Goal: Task Accomplishment & Management: Manage account settings

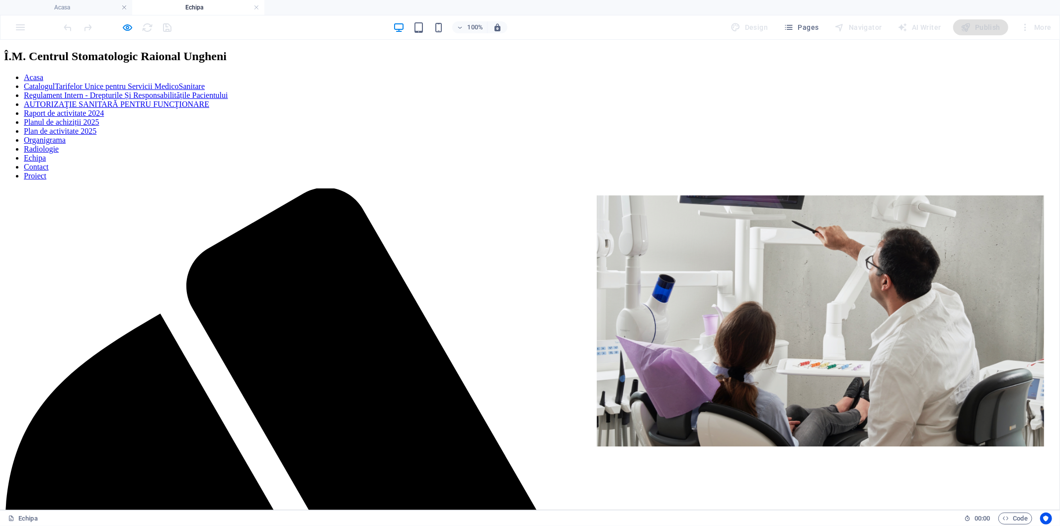
click at [1012, 126] on nav "Acasa CatalogulTarifelor Unice pentru Servicii MedicoSanitare Regulament Intern…" at bounding box center [530, 126] width 1052 height 107
click at [227, 122] on nav "Acasa CatalogulTarifelor Unice pentru Servicii MedicoSanitare Regulament Intern…" at bounding box center [530, 126] width 1052 height 107
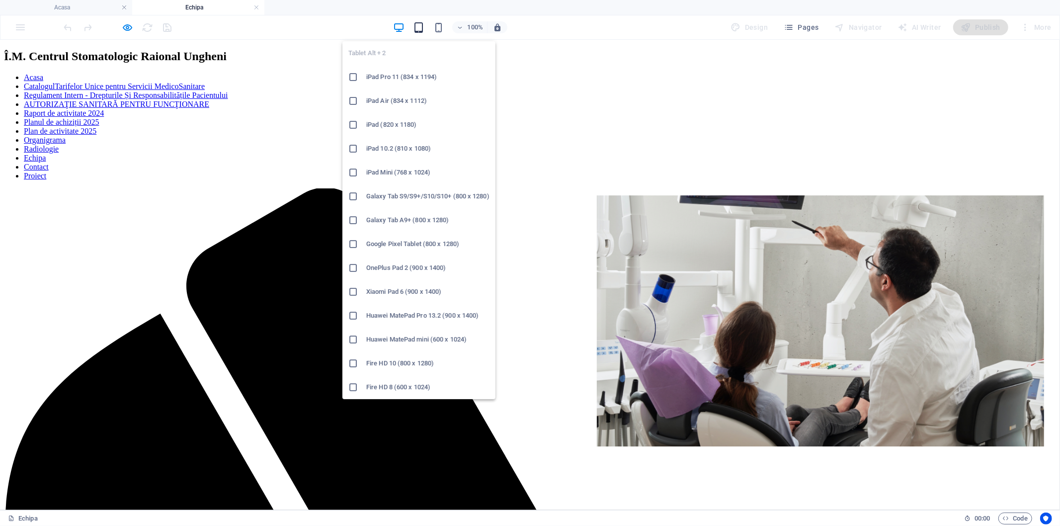
click at [419, 29] on icon "button" at bounding box center [418, 27] width 11 height 11
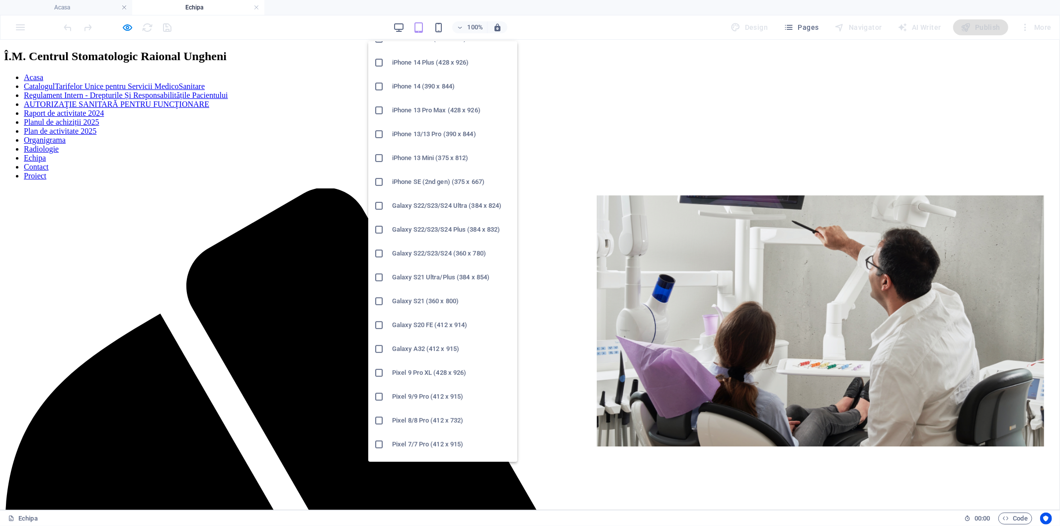
scroll to position [221, 0]
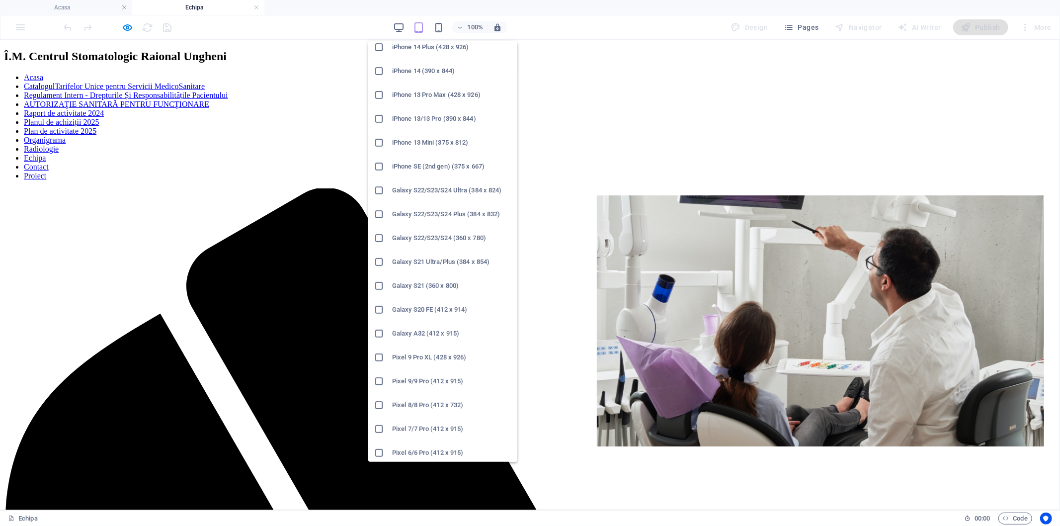
click at [379, 236] on icon at bounding box center [379, 238] width 10 height 10
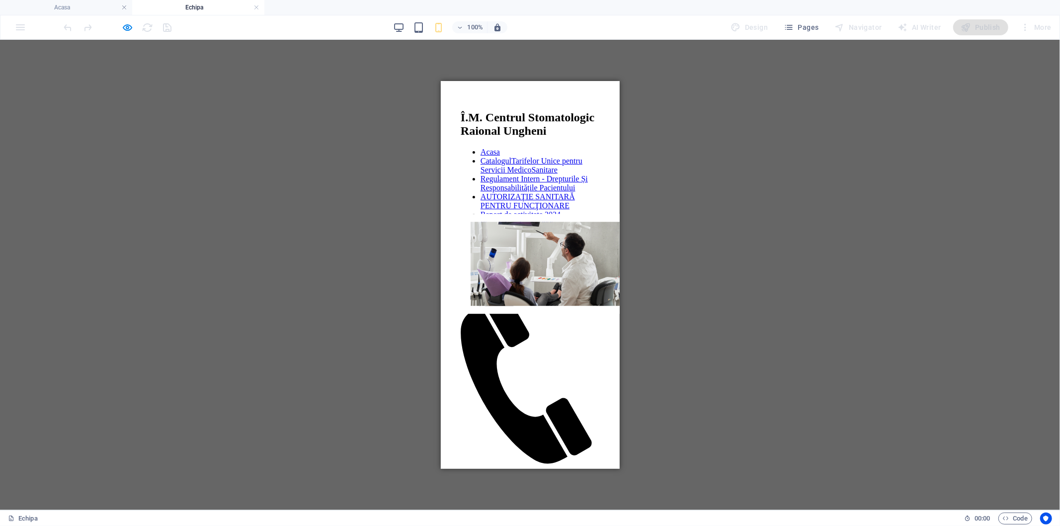
click at [590, 465] on div at bounding box center [529, 465] width 139 height 0
click at [577, 281] on nav "Acasa CatalogulTarifelor Unice pentru Servicii MedicoSanitare Regulament Intern…" at bounding box center [529, 214] width 139 height 134
click at [558, 281] on nav "Acasa CatalogulTarifelor Unice pentru Servicii MedicoSanitare Regulament Intern…" at bounding box center [529, 214] width 139 height 134
click at [571, 263] on nav "Acasa CatalogulTarifelor Unice pentru Servicii MedicoSanitare Regulament Intern…" at bounding box center [529, 214] width 139 height 134
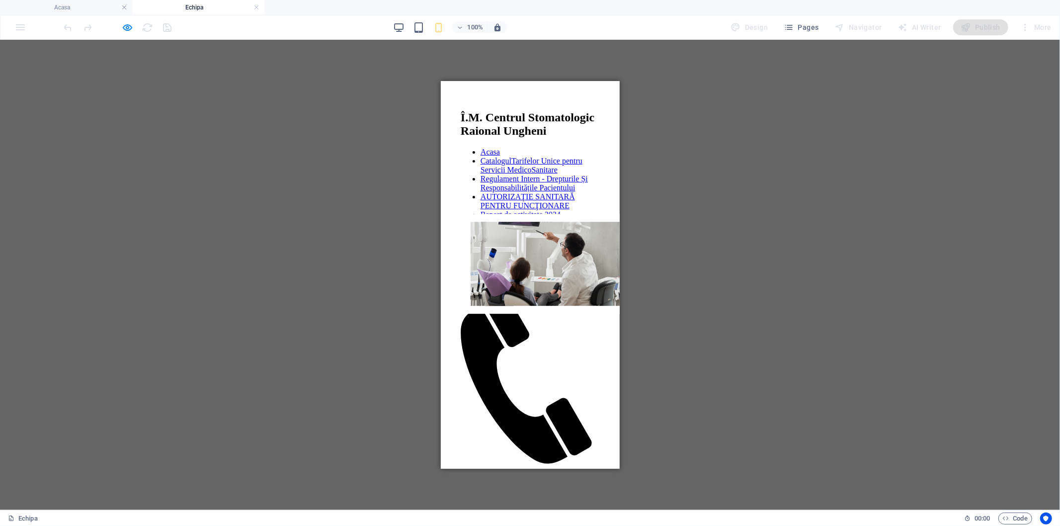
drag, startPoint x: 568, startPoint y: 258, endPoint x: 545, endPoint y: 253, distance: 23.4
click at [567, 258] on nav "Acasa CatalogulTarifelor Unice pentru Servicii MedicoSanitare Regulament Intern…" at bounding box center [529, 214] width 139 height 134
click at [541, 253] on nav "Acasa CatalogulTarifelor Unice pentru Servicii MedicoSanitare Regulament Intern…" at bounding box center [529, 214] width 139 height 134
click at [526, 246] on nav "Acasa CatalogulTarifelor Unice pentru Servicii MedicoSanitare Regulament Intern…" at bounding box center [529, 214] width 139 height 134
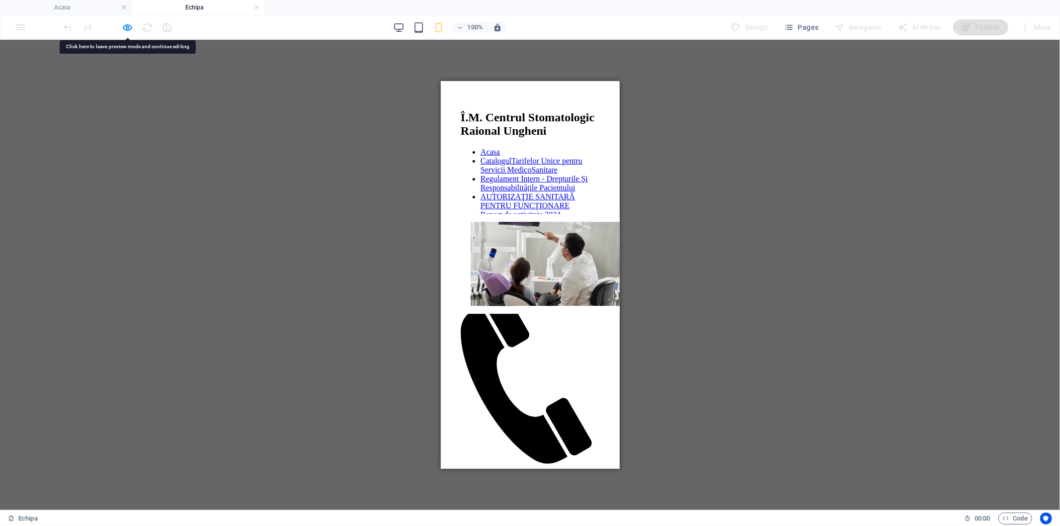
click at [526, 246] on nav "Acasa CatalogulTarifelor Unice pentru Servicii MedicoSanitare Regulament Intern…" at bounding box center [529, 214] width 139 height 134
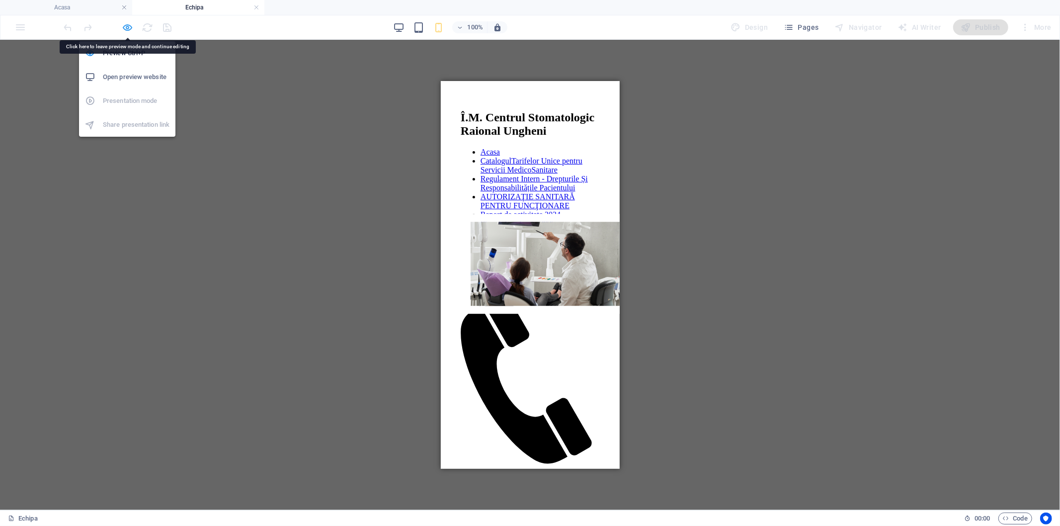
click at [129, 24] on icon "button" at bounding box center [127, 27] width 11 height 11
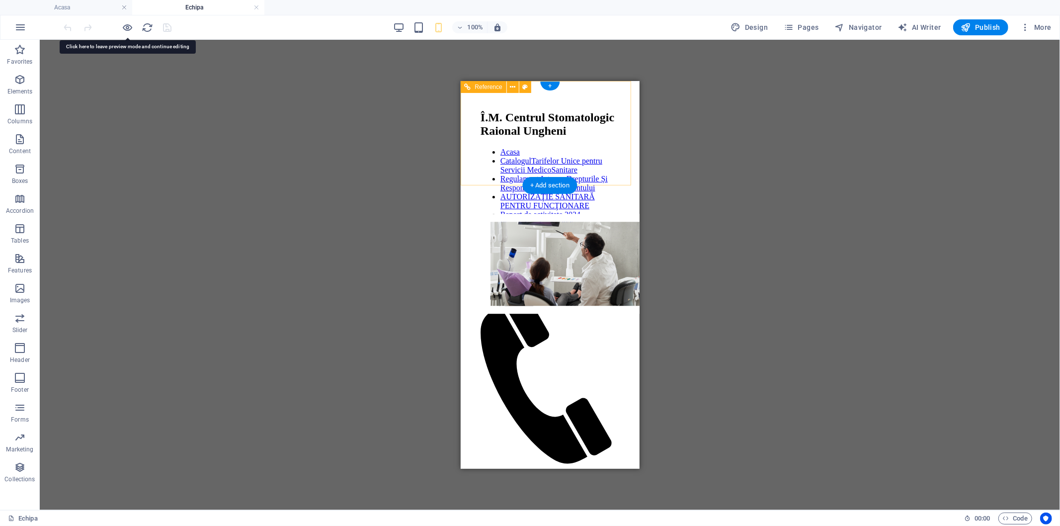
click at [598, 281] on nav "Acasa CatalogulTarifelor Unice pentru Servicii MedicoSanitare Regulament Intern…" at bounding box center [549, 214] width 139 height 134
click at [597, 281] on nav "Acasa CatalogulTarifelor Unice pentru Servicii MedicoSanitare Regulament Intern…" at bounding box center [549, 214] width 139 height 134
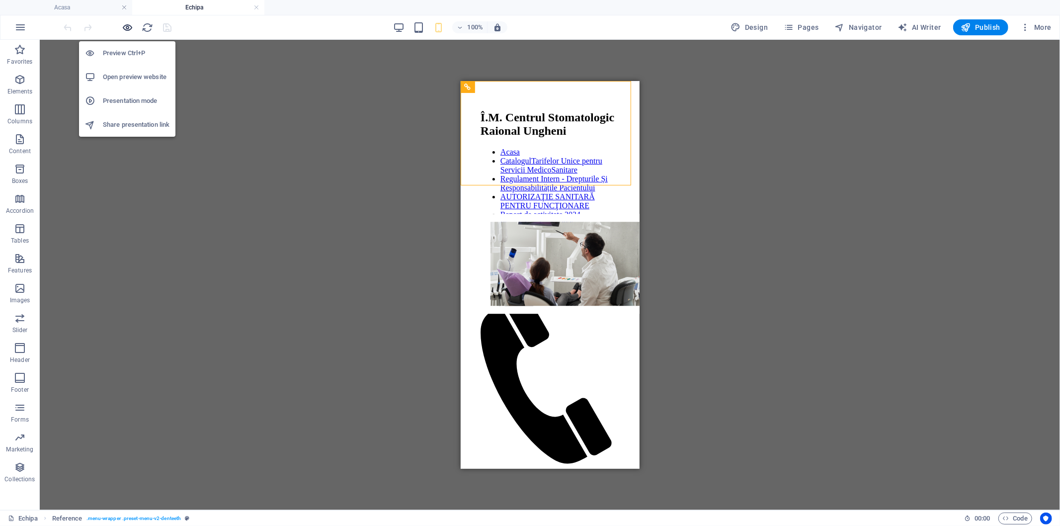
click at [127, 25] on icon "button" at bounding box center [127, 27] width 11 height 11
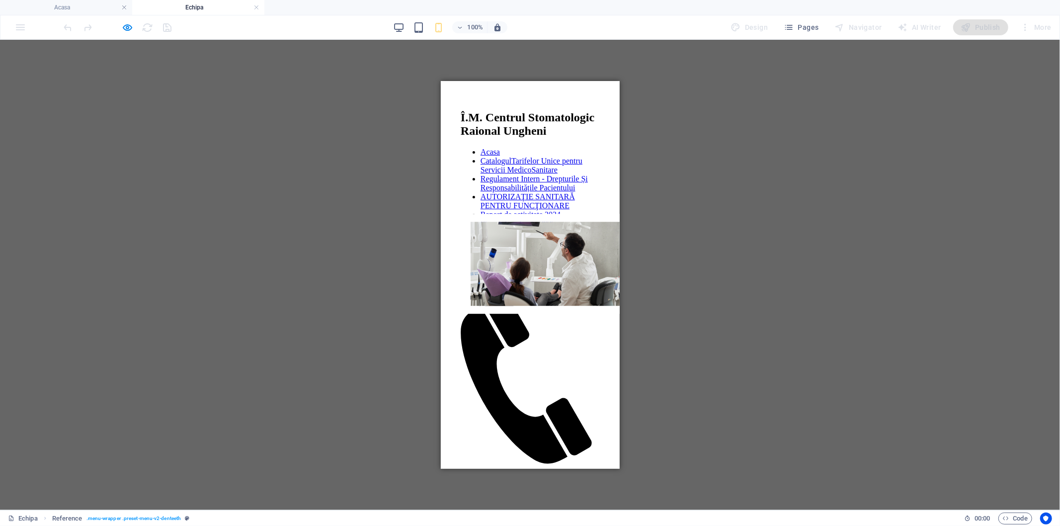
drag, startPoint x: 574, startPoint y: 382, endPoint x: 567, endPoint y: 377, distance: 9.0
click at [502, 263] on link "Echipa" at bounding box center [491, 258] width 22 height 8
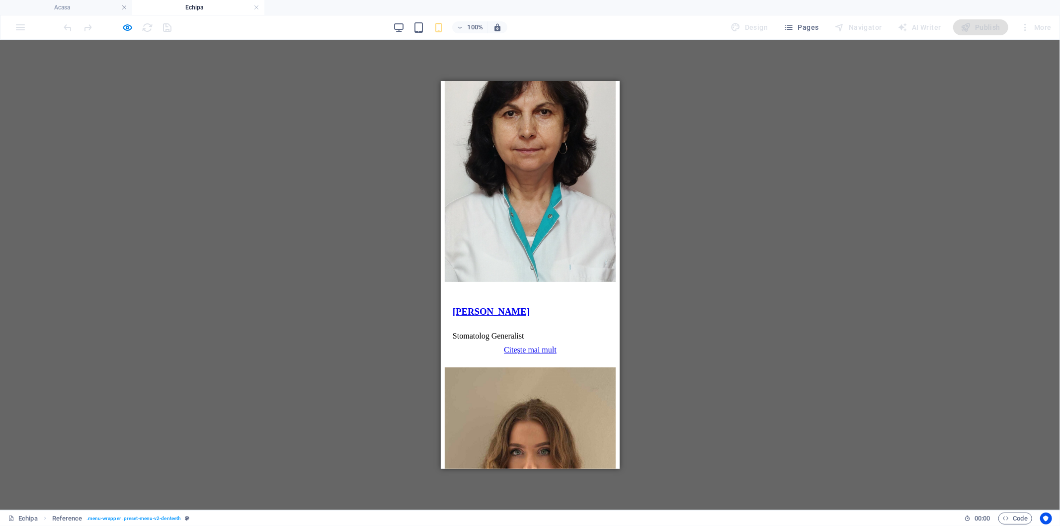
scroll to position [3037, 0]
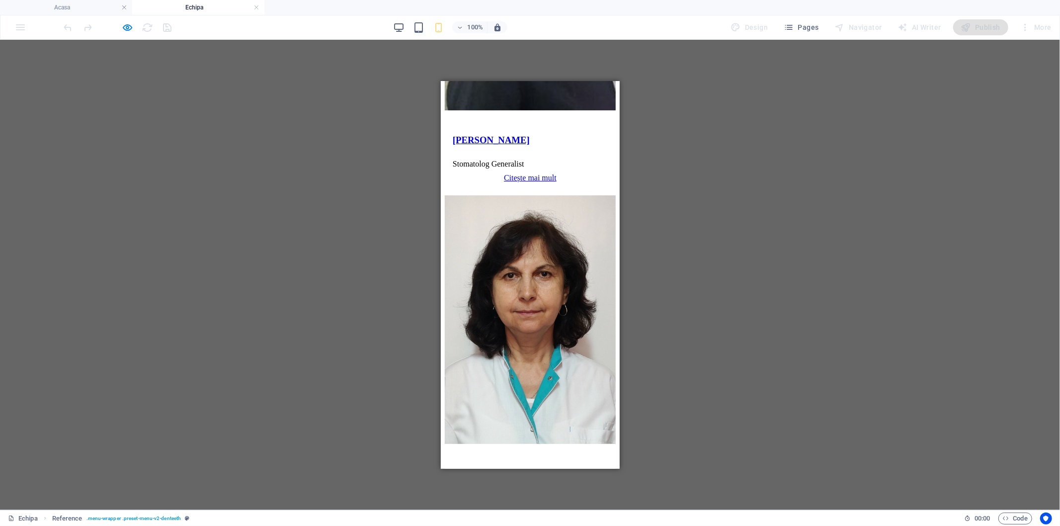
scroll to position [2816, 0]
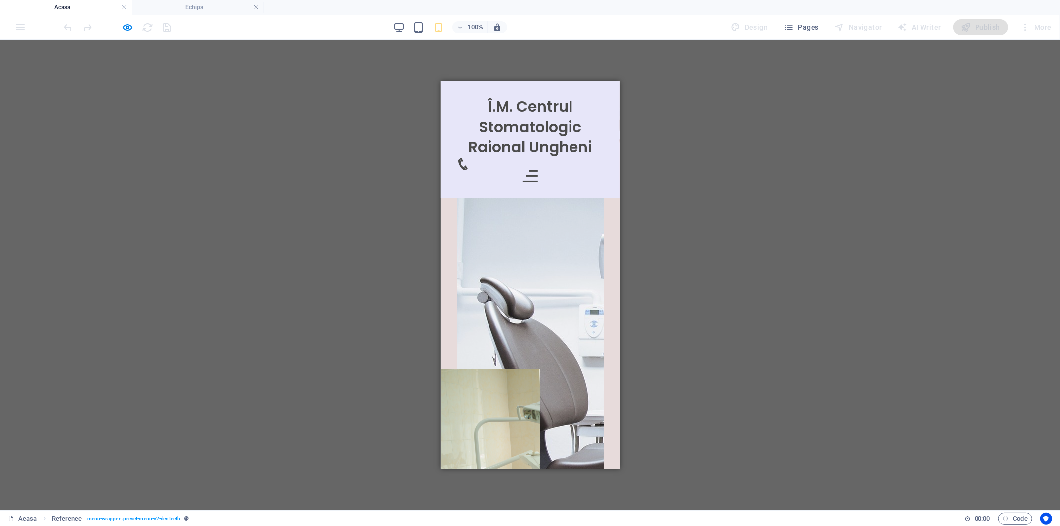
scroll to position [0, 0]
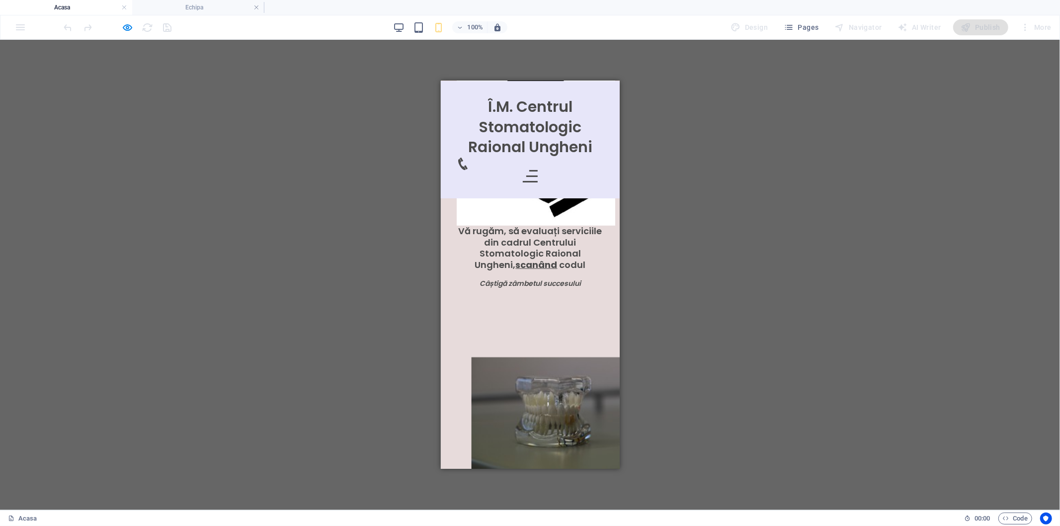
click at [469, 162] on icon at bounding box center [462, 163] width 12 height 12
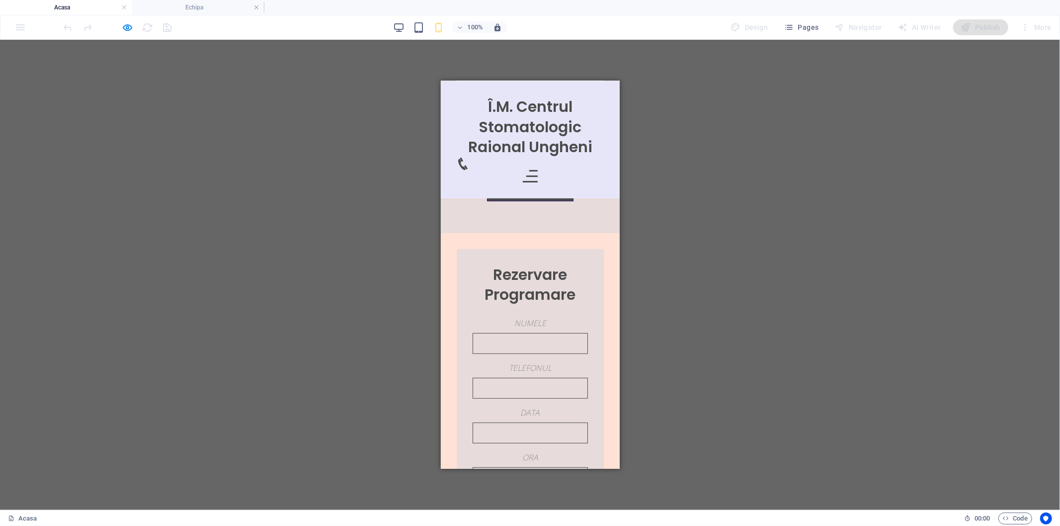
scroll to position [3534, 0]
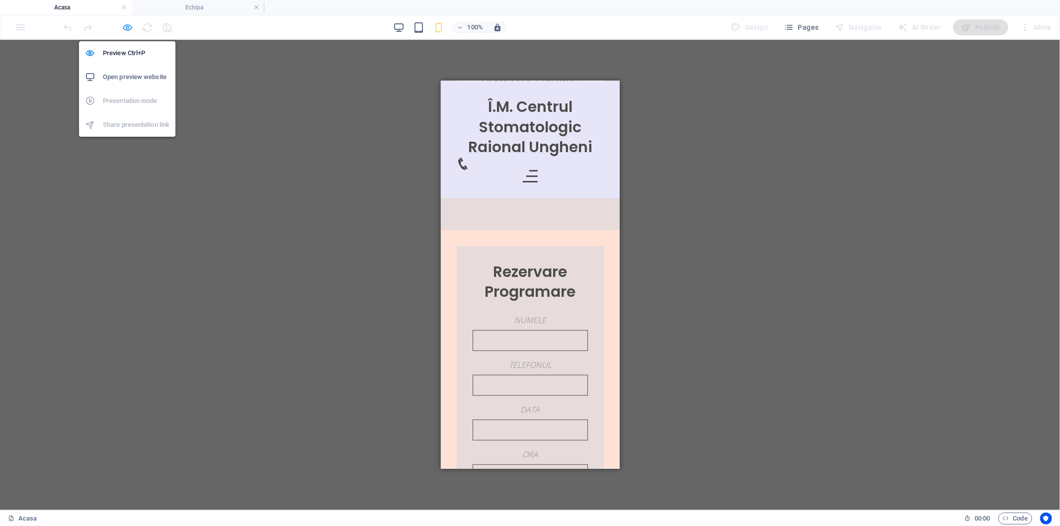
click at [131, 30] on icon "button" at bounding box center [127, 27] width 11 height 11
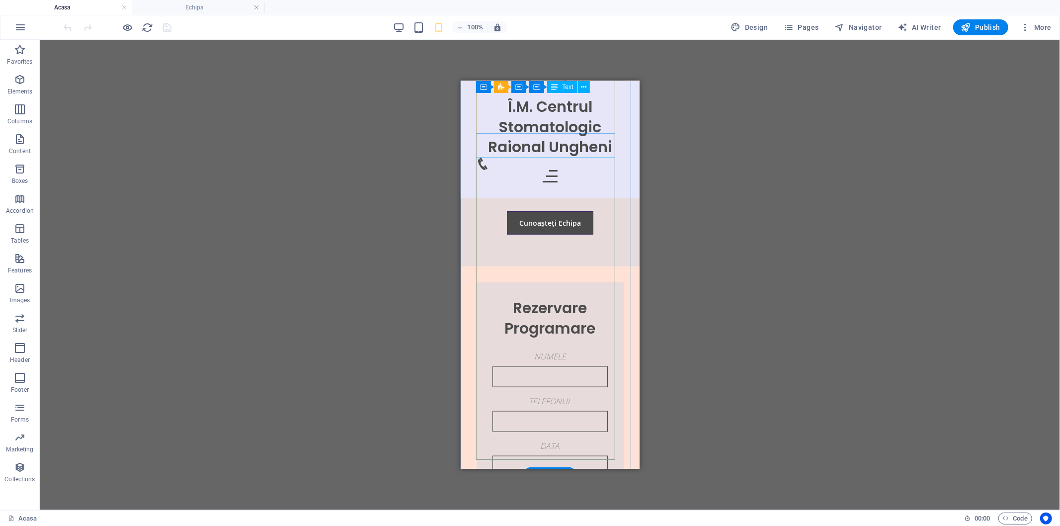
scroll to position [4265, 0]
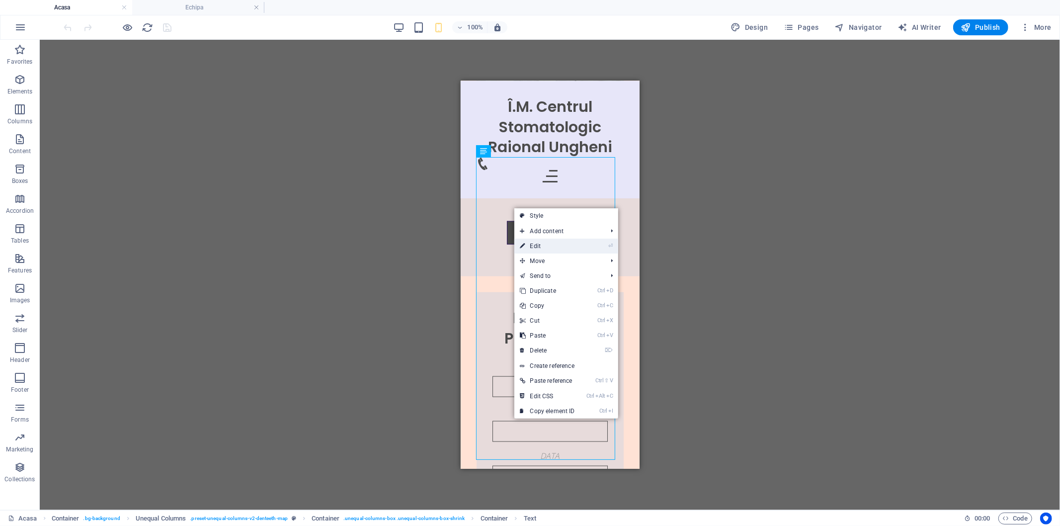
click at [543, 245] on link "⏎ Edit" at bounding box center [547, 246] width 67 height 15
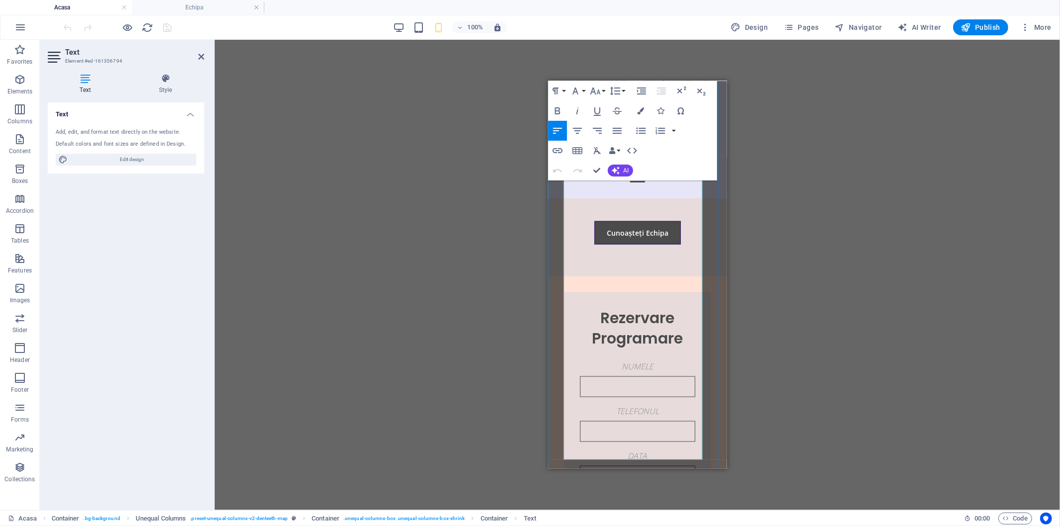
scroll to position [4210, 0]
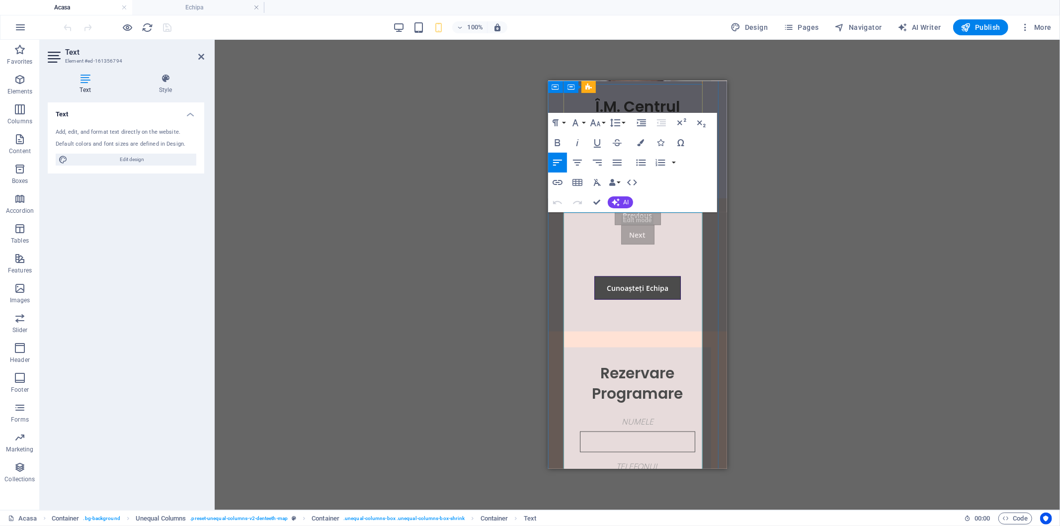
click at [784, 262] on div "Banner H5 Banner Menu Bar Text Menu Image Text Text Container Container Unequal…" at bounding box center [637, 275] width 845 height 470
click at [442, 199] on div "Banner H5 Banner Menu Bar Text Menu Image Text Text Container Container Unequal…" at bounding box center [637, 275] width 845 height 470
click at [201, 55] on icon at bounding box center [201, 57] width 6 height 8
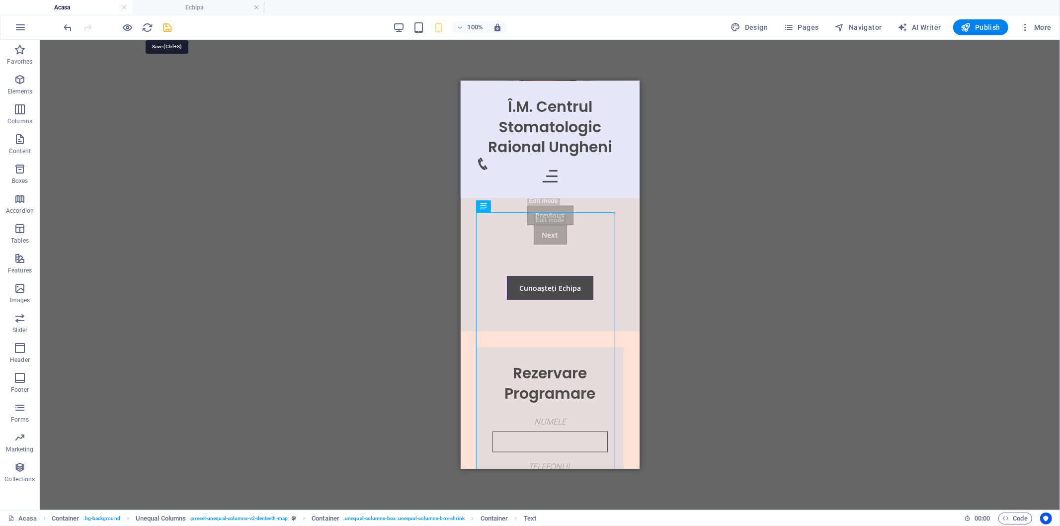
click at [169, 26] on icon "save" at bounding box center [167, 27] width 11 height 11
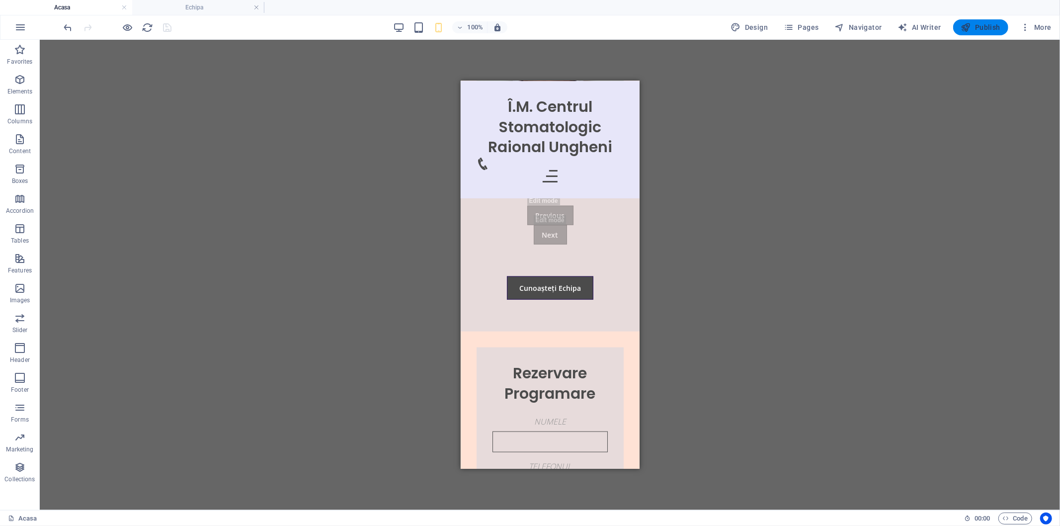
click at [976, 31] on span "Publish" at bounding box center [980, 27] width 39 height 10
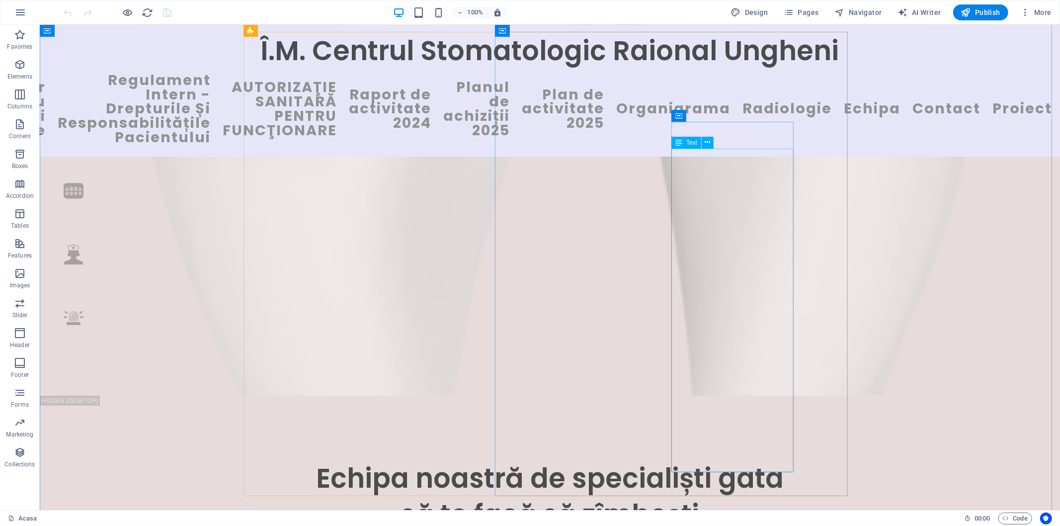
scroll to position [3313, 0]
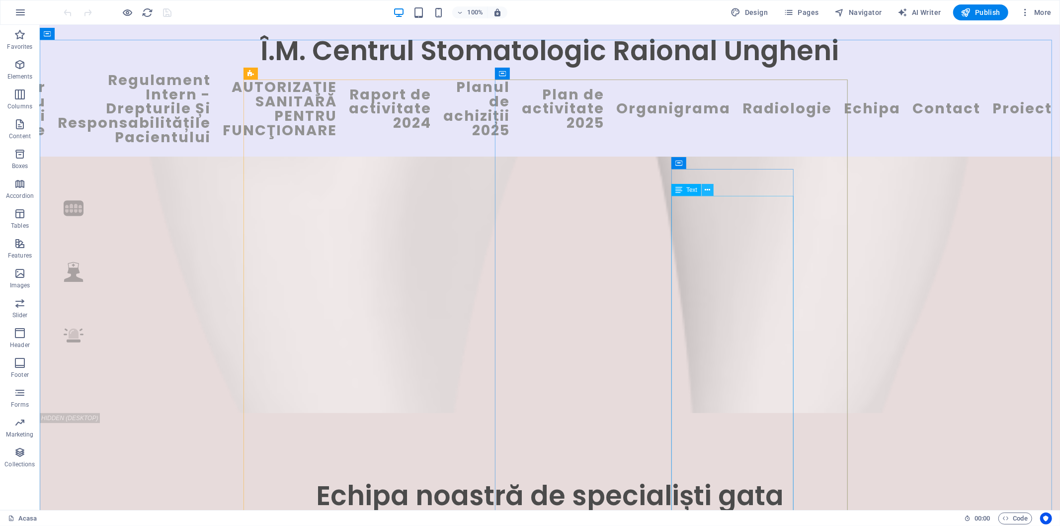
click at [706, 190] on icon at bounding box center [707, 190] width 5 height 10
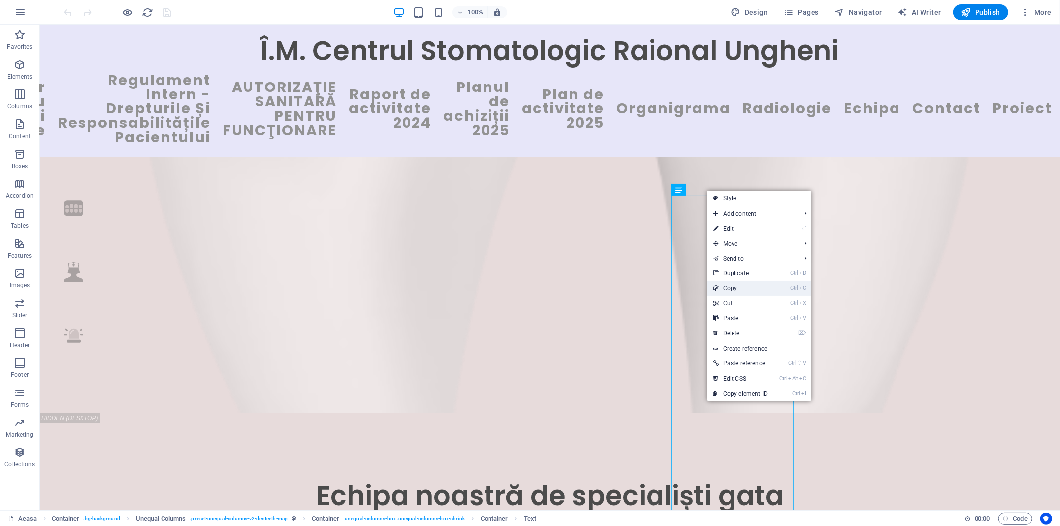
click at [732, 290] on link "Ctrl C Copy" at bounding box center [740, 288] width 67 height 15
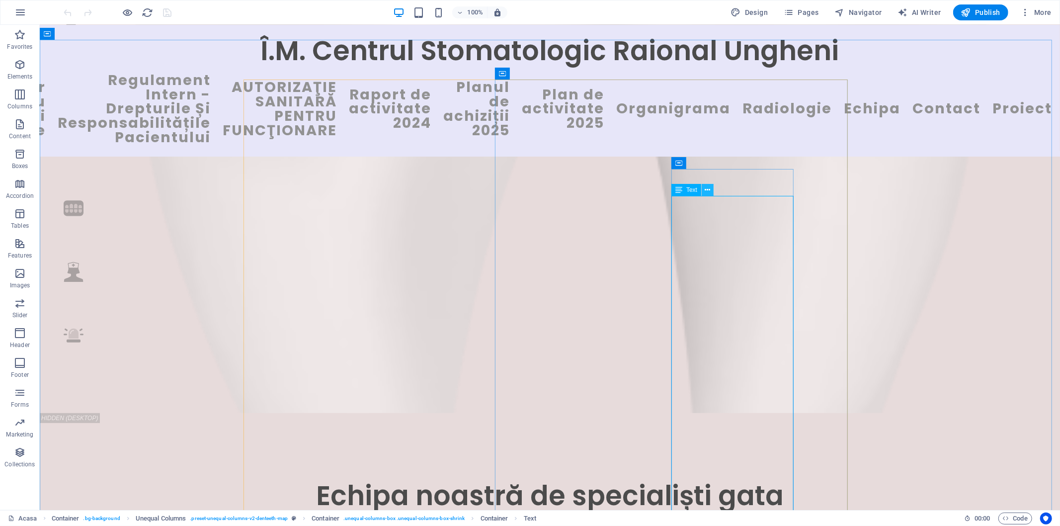
click at [712, 189] on button at bounding box center [708, 190] width 12 height 12
